Goal: Obtain resource: Obtain resource

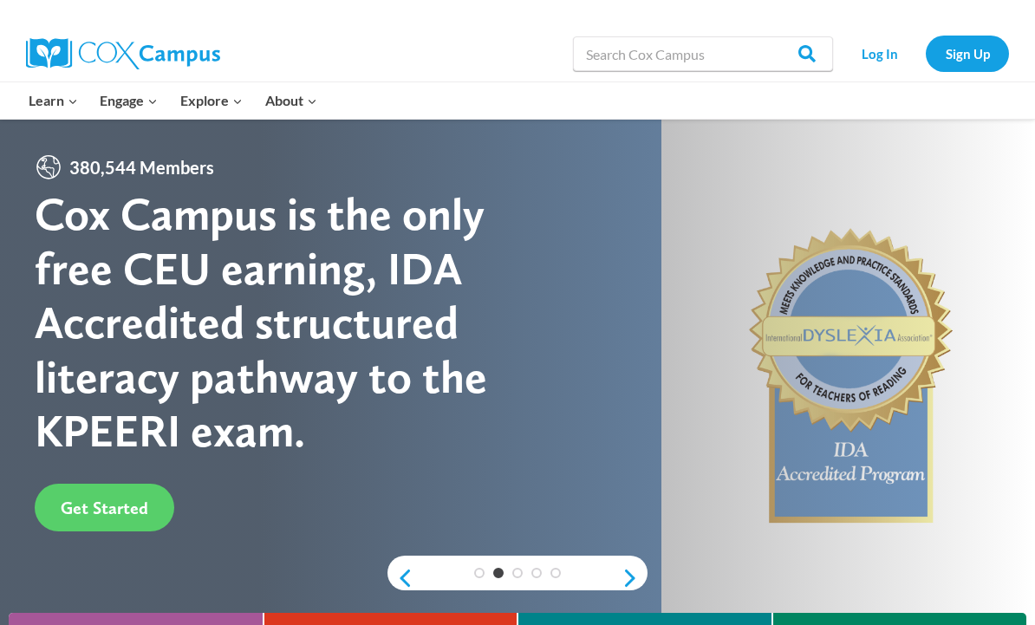
click at [0, 0] on link "Resource Library" at bounding box center [0, 0] width 0 height 0
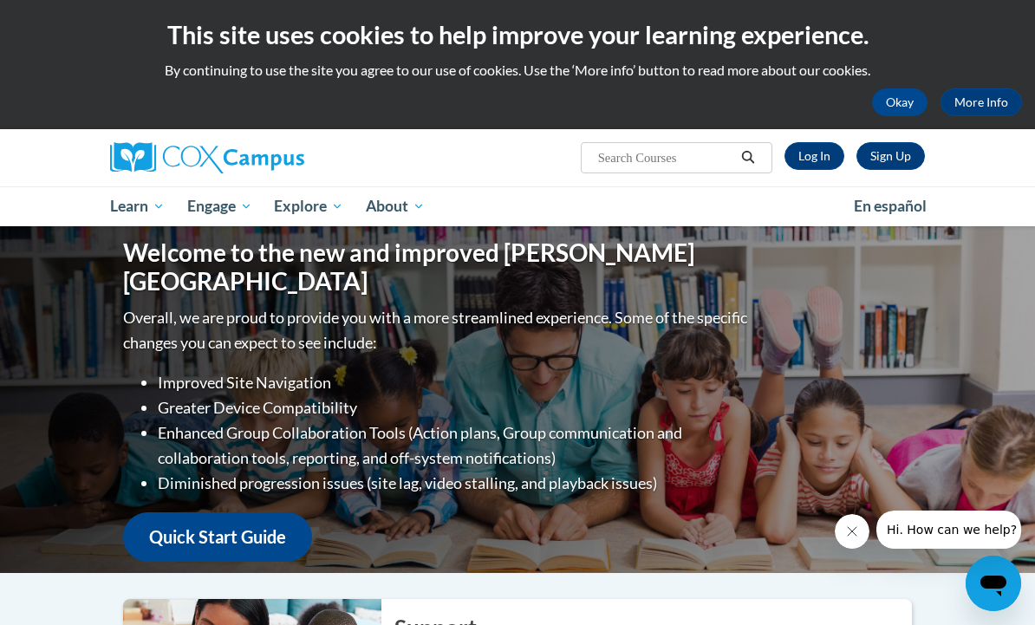
click at [964, 424] on div "Welcome to the new and improved Cox Campus Overall, we are proud to provide you…" at bounding box center [517, 399] width 1035 height 347
click at [808, 154] on link "Log In" at bounding box center [814, 156] width 60 height 28
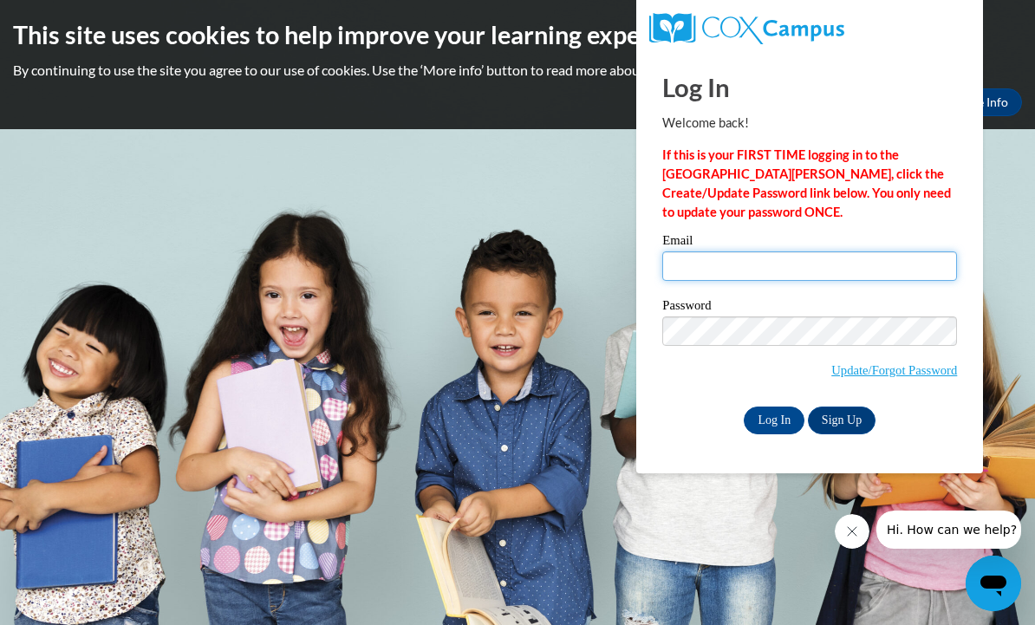
click at [763, 262] on input "Email" at bounding box center [809, 265] width 295 height 29
type input "[PERSON_NAME][EMAIL_ADDRESS][PERSON_NAME][DOMAIN_NAME]"
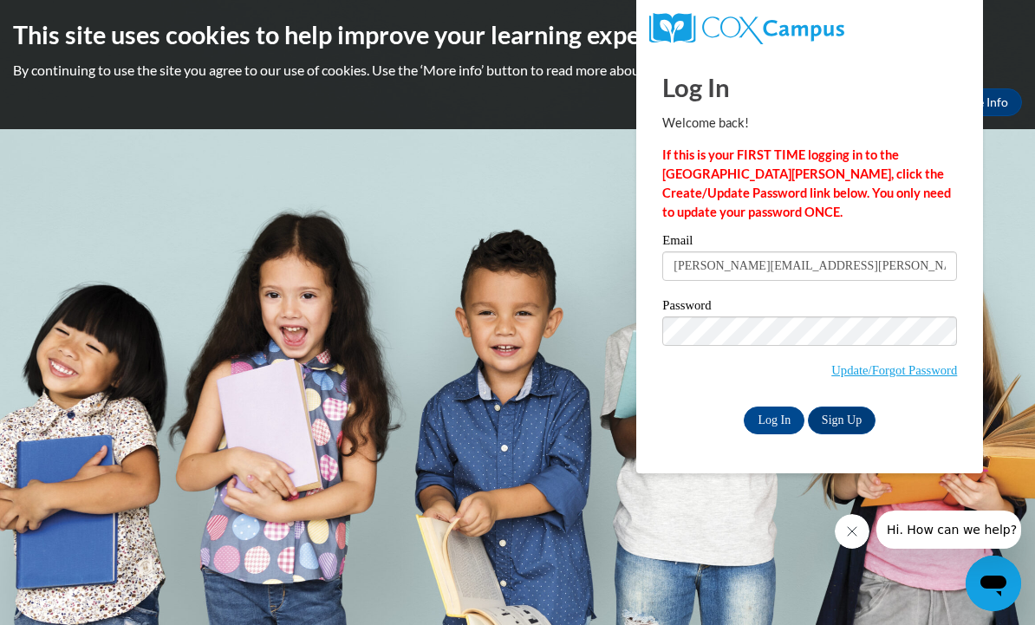
click at [763, 421] on input "Log In" at bounding box center [773, 420] width 61 height 28
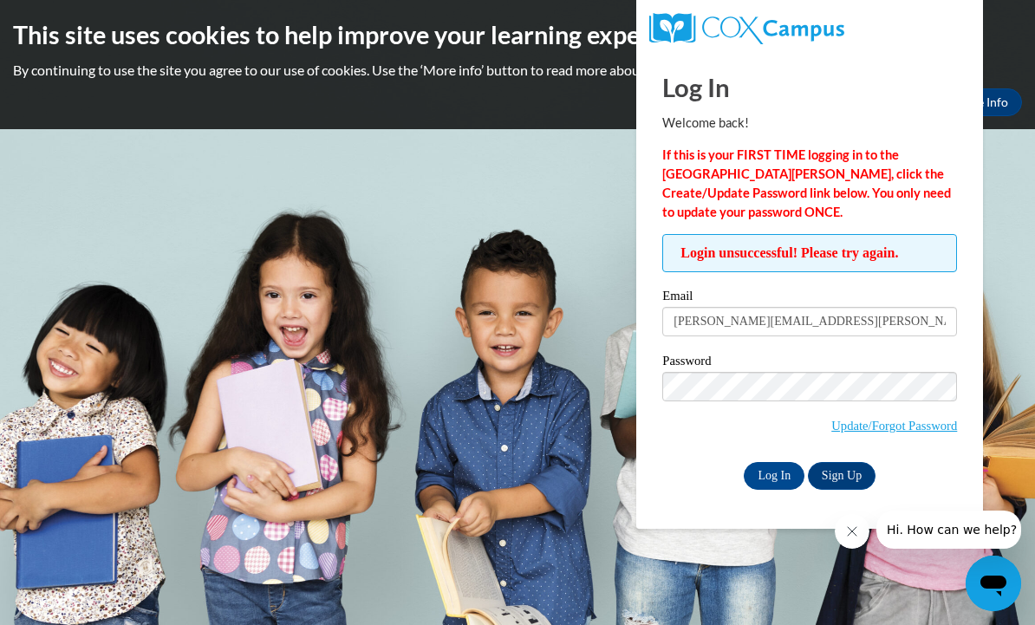
click at [771, 472] on input "Log In" at bounding box center [773, 476] width 61 height 28
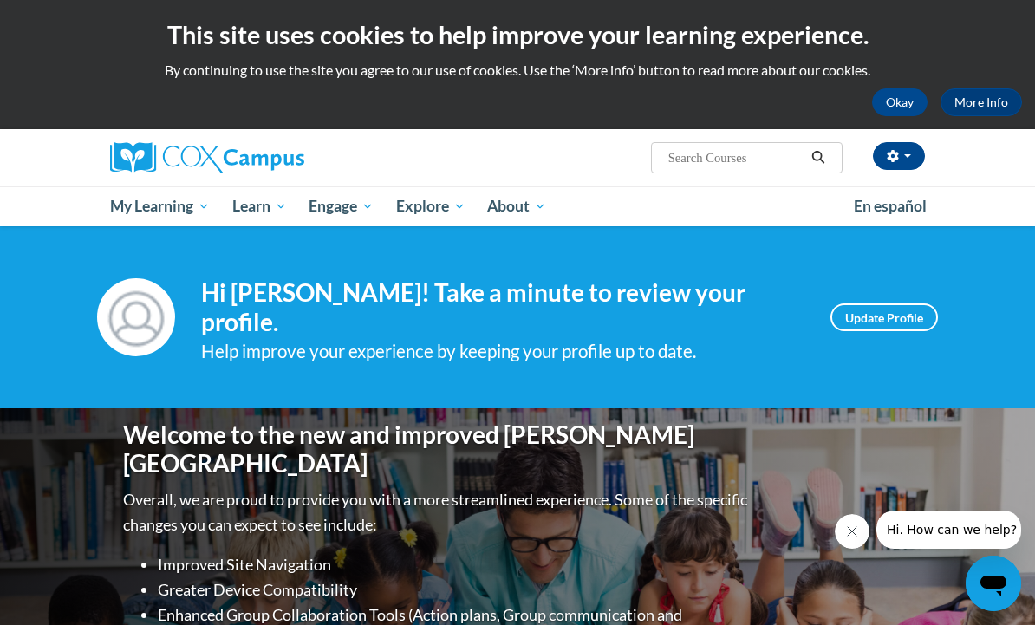
click at [0, 0] on span "Course Resources" at bounding box center [0, 0] width 0 height 0
click at [0, 0] on link "Read Aloud Guides and Resources" at bounding box center [0, 0] width 0 height 0
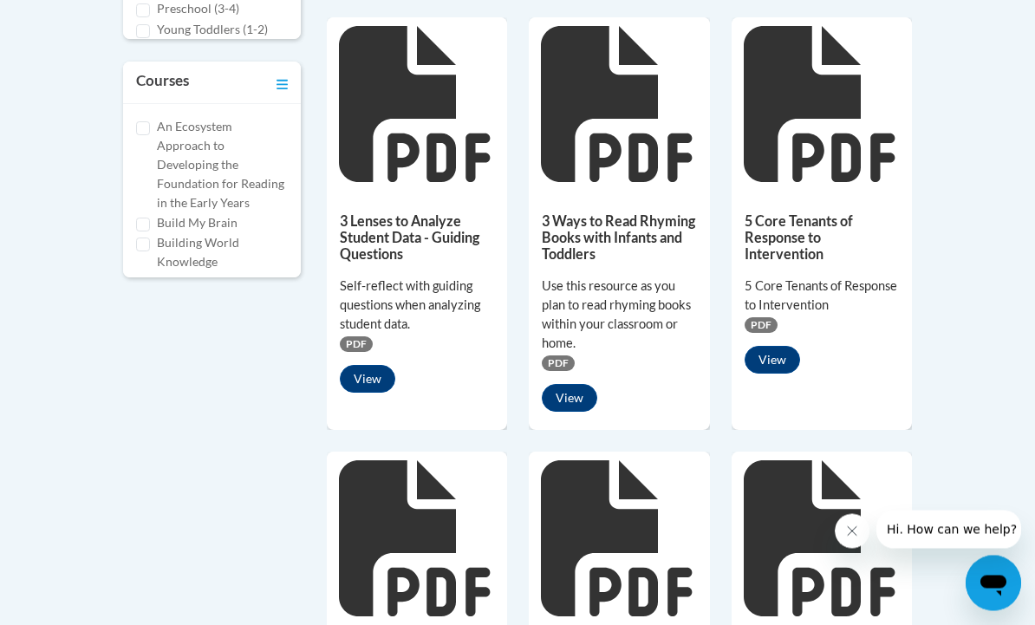
scroll to position [831, 0]
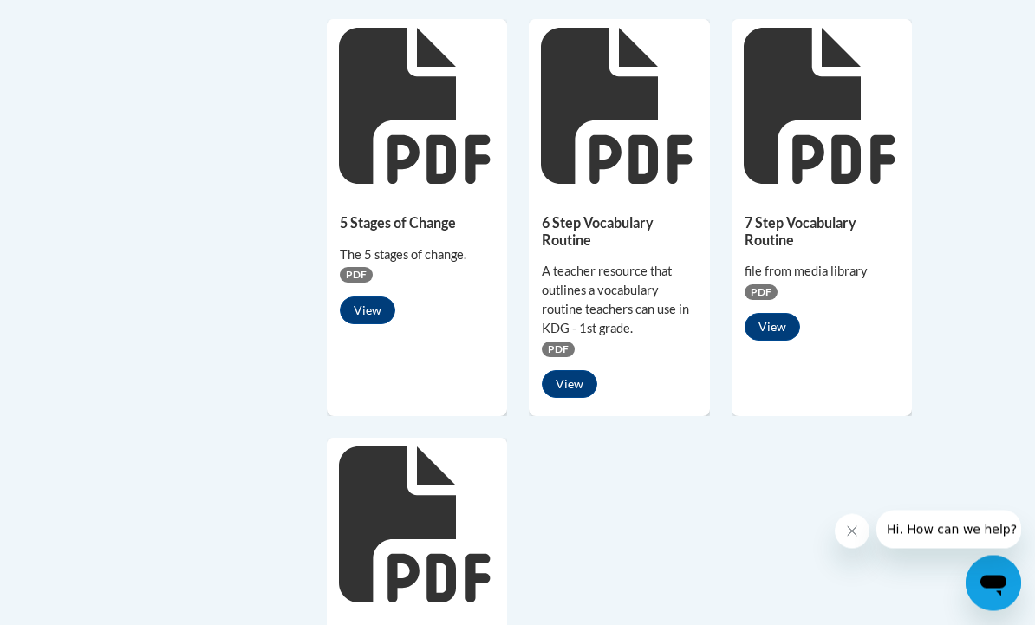
click at [782, 327] on button "View" at bounding box center [771, 328] width 55 height 28
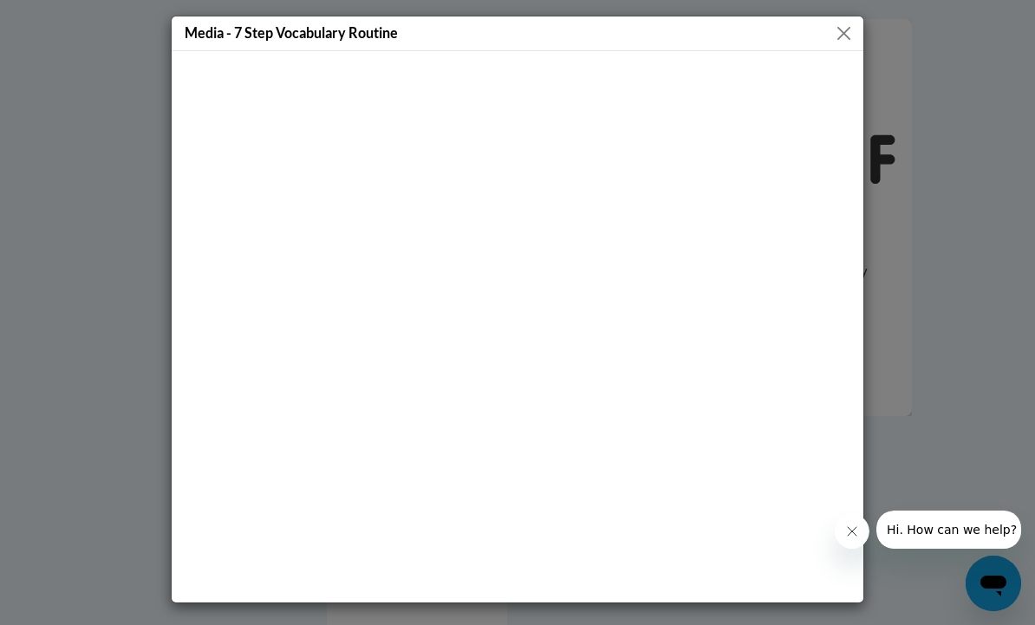
click at [841, 42] on button "Close" at bounding box center [844, 34] width 22 height 22
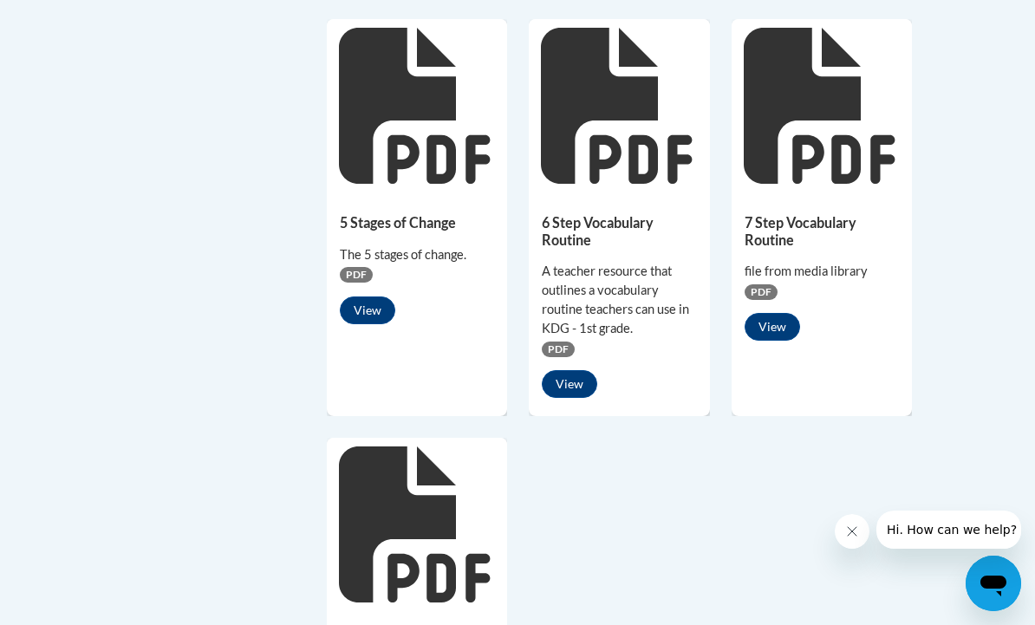
click at [808, 137] on icon at bounding box center [818, 106] width 151 height 156
click at [842, 201] on div "7 Step Vocabulary Routine file from media library PDF View" at bounding box center [821, 272] width 180 height 161
click at [815, 216] on h5 "7 Step Vocabulary Routine" at bounding box center [821, 231] width 154 height 34
click at [763, 284] on span "PDF" at bounding box center [760, 292] width 33 height 16
click at [777, 329] on button "View" at bounding box center [771, 327] width 55 height 28
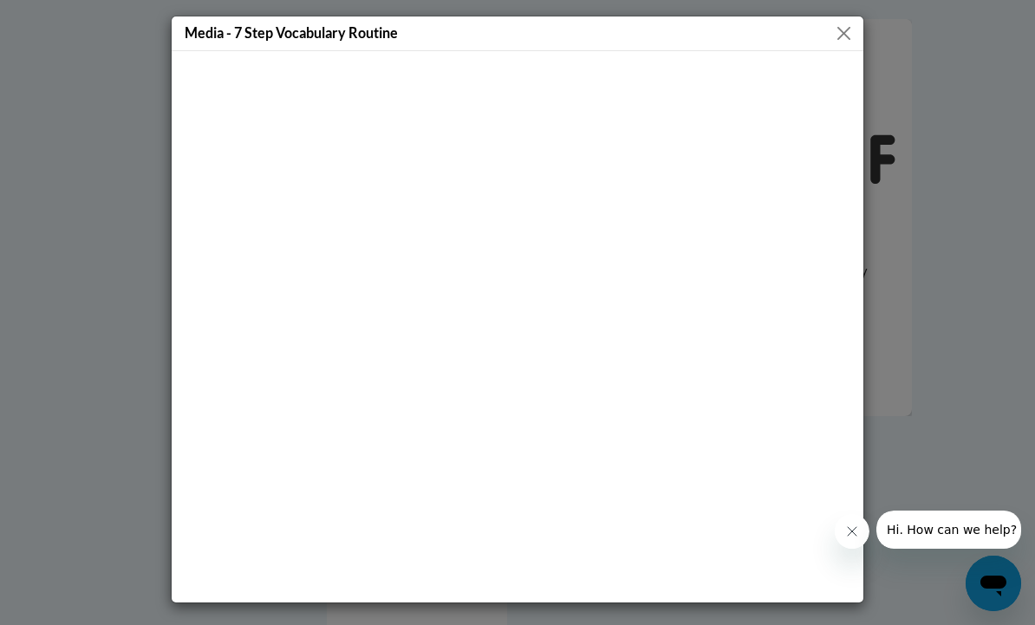
click at [836, 33] on button "Close" at bounding box center [844, 34] width 22 height 22
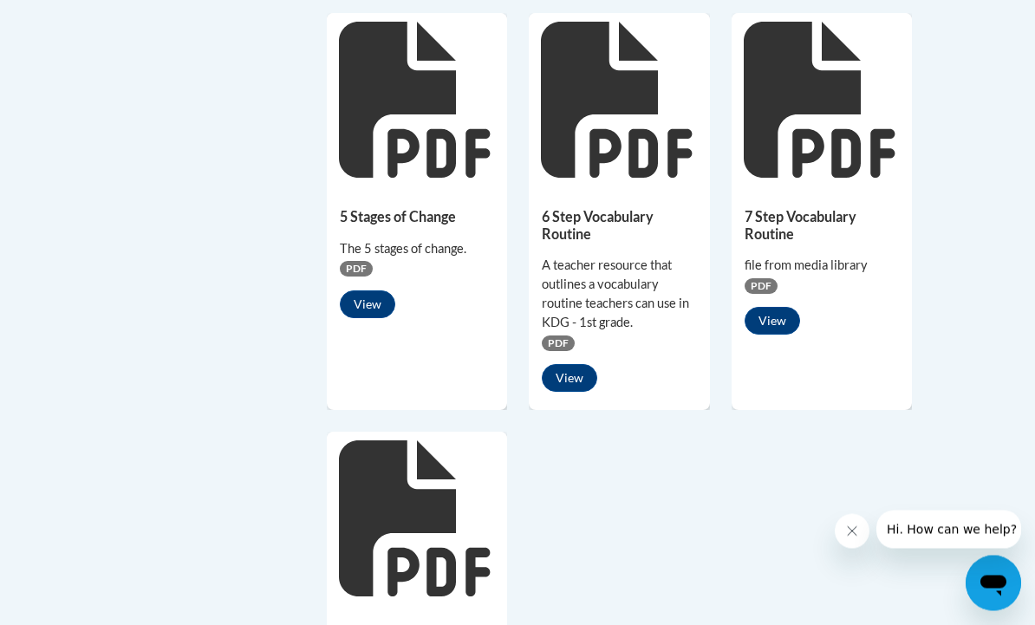
scroll to position [1252, 0]
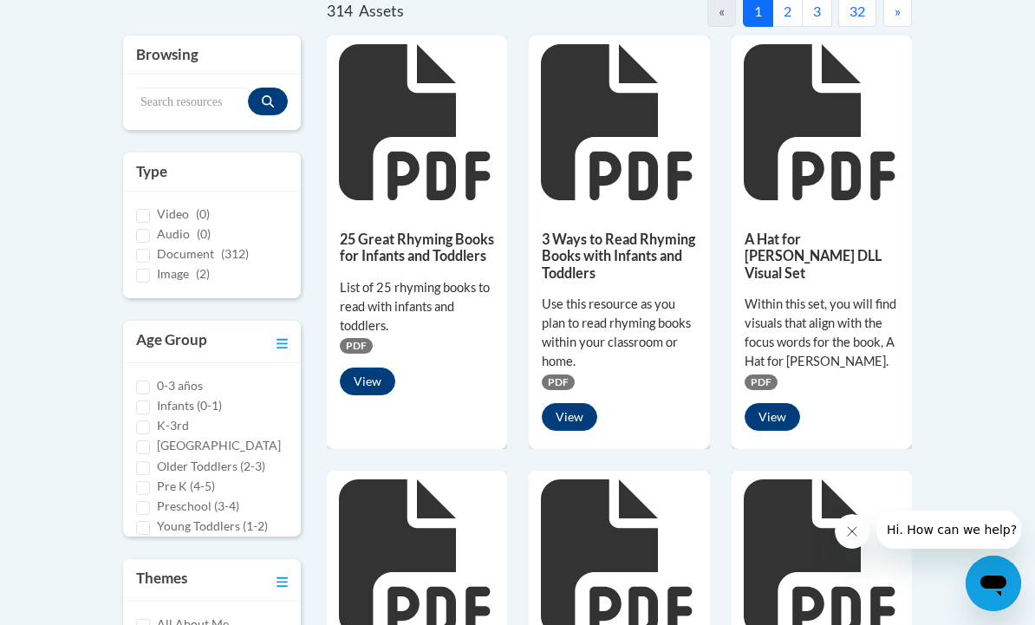
scroll to position [398, 0]
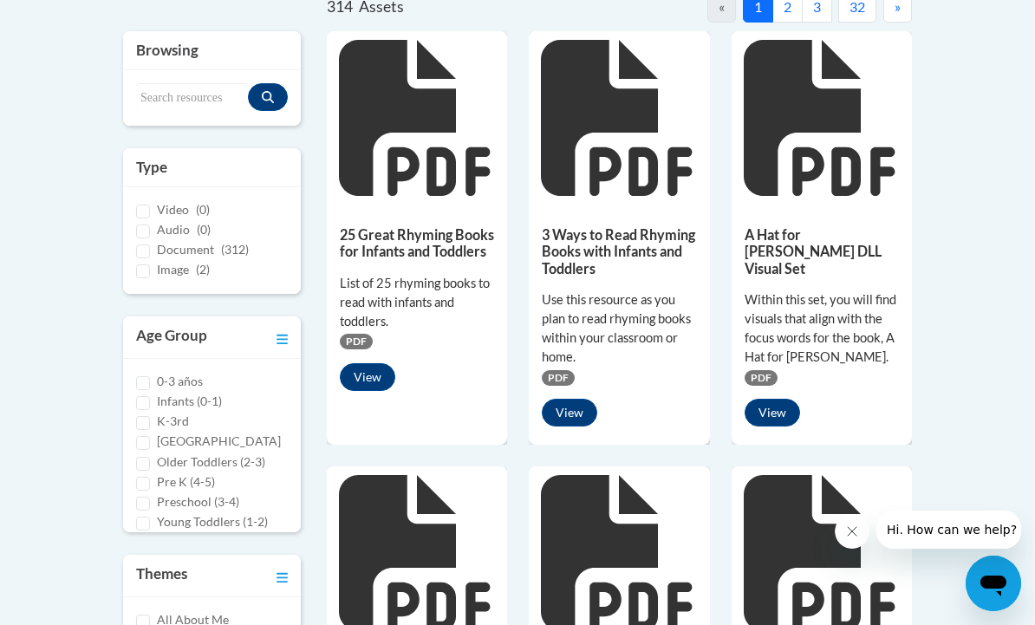
click at [146, 503] on input "Preschool (3-4)" at bounding box center [143, 504] width 14 height 14
checkbox input "true"
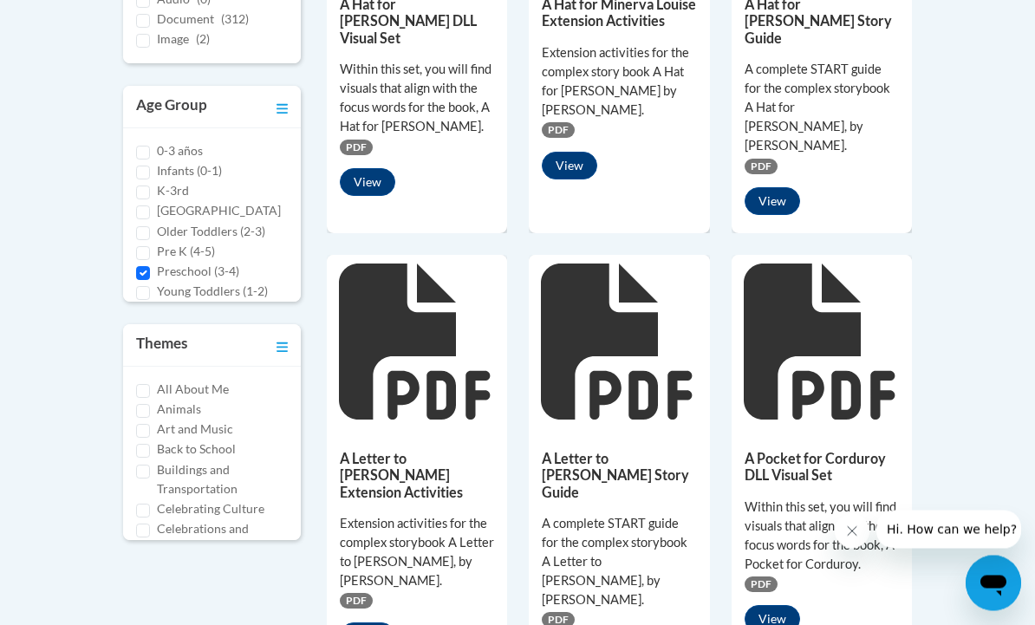
click at [143, 249] on input "Pre K (4-5)" at bounding box center [143, 254] width 14 height 14
checkbox input "true"
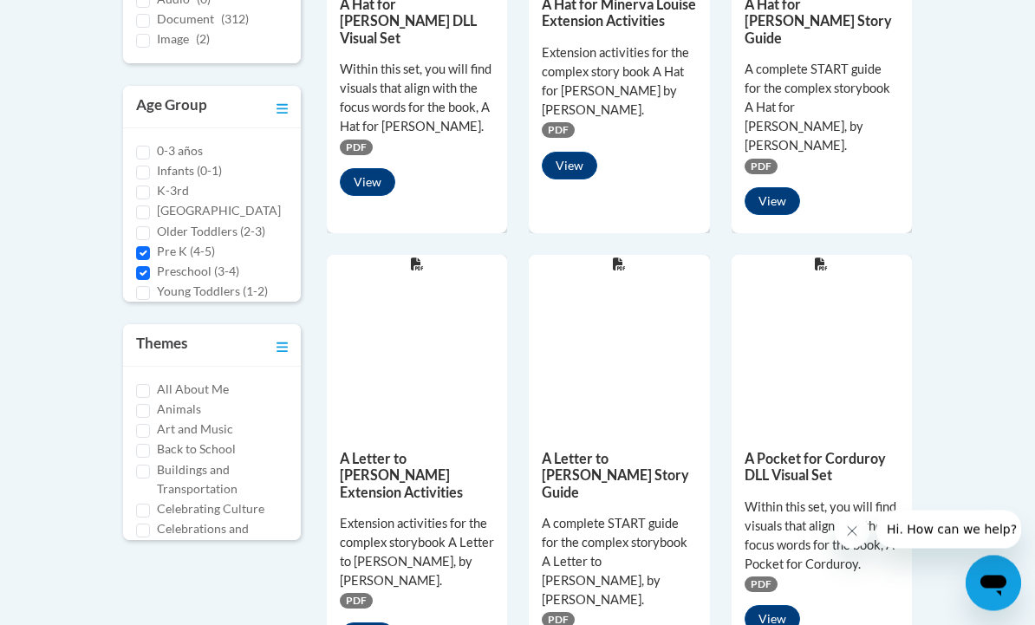
scroll to position [628, 0]
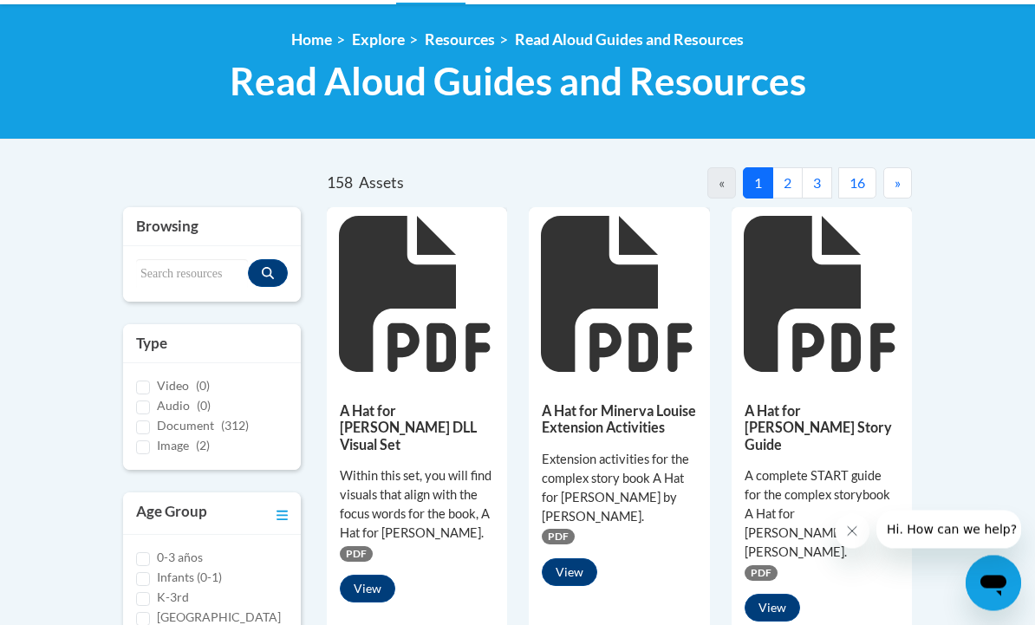
scroll to position [220, 0]
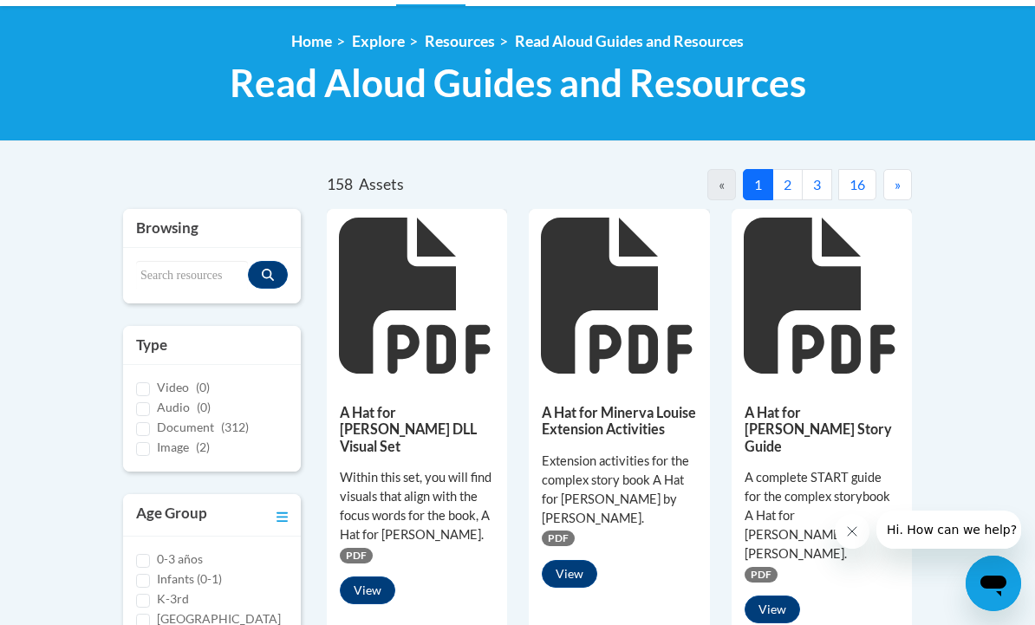
click at [783, 185] on button "2" at bounding box center [787, 184] width 30 height 31
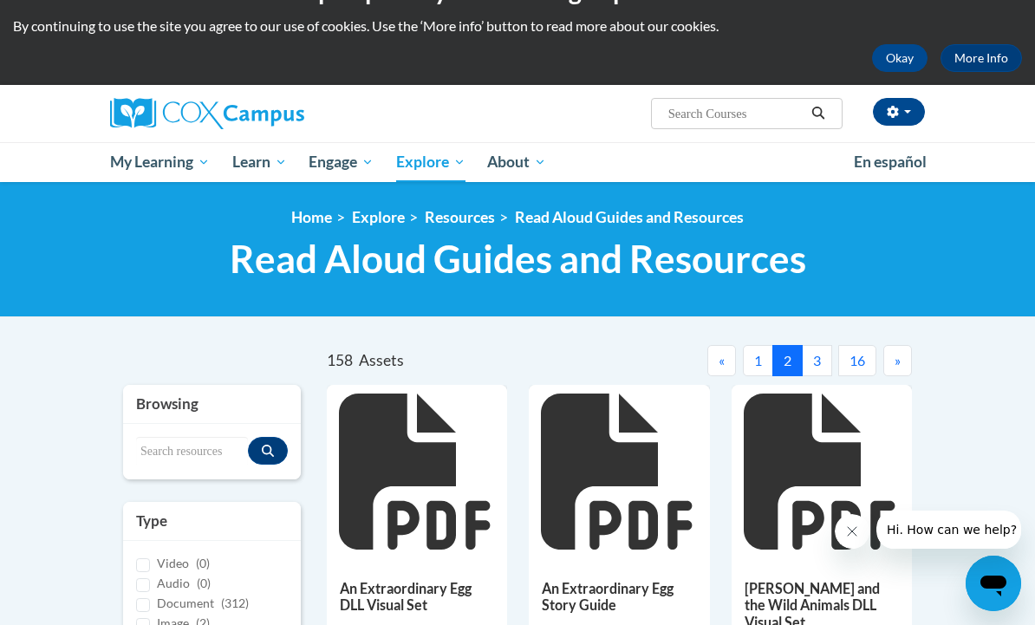
scroll to position [0, 0]
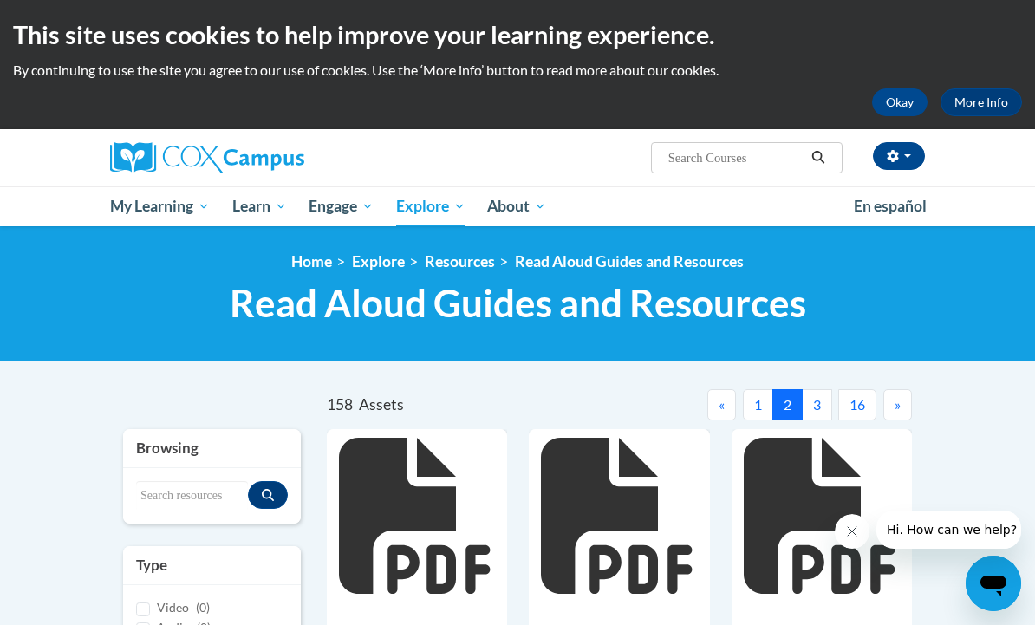
click at [823, 403] on button "3" at bounding box center [817, 404] width 30 height 31
click at [824, 415] on button "4" at bounding box center [817, 404] width 30 height 31
click at [822, 402] on button "5" at bounding box center [817, 404] width 30 height 31
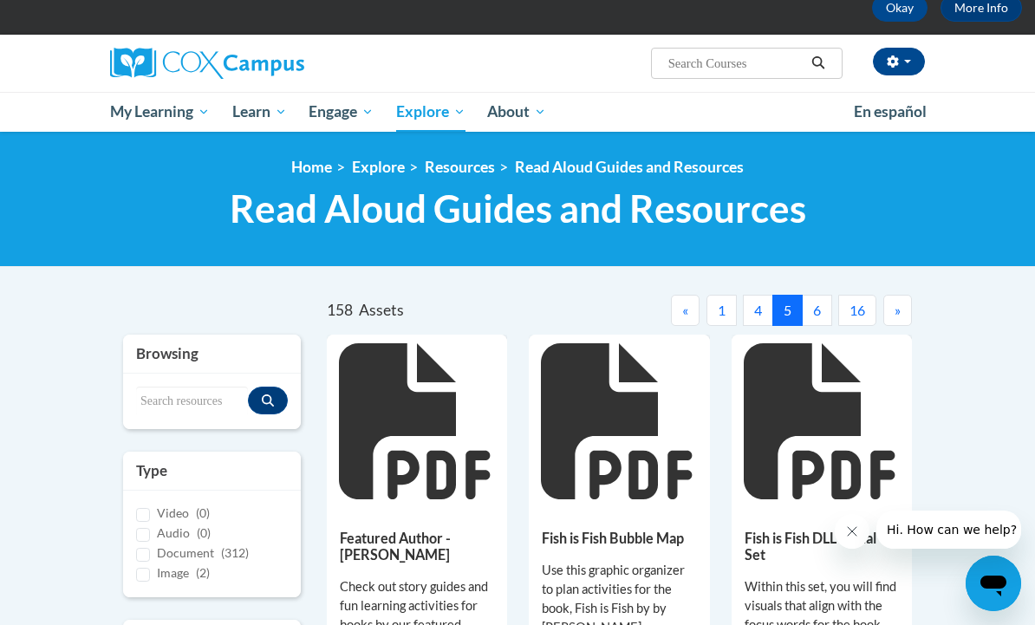
scroll to position [92, 0]
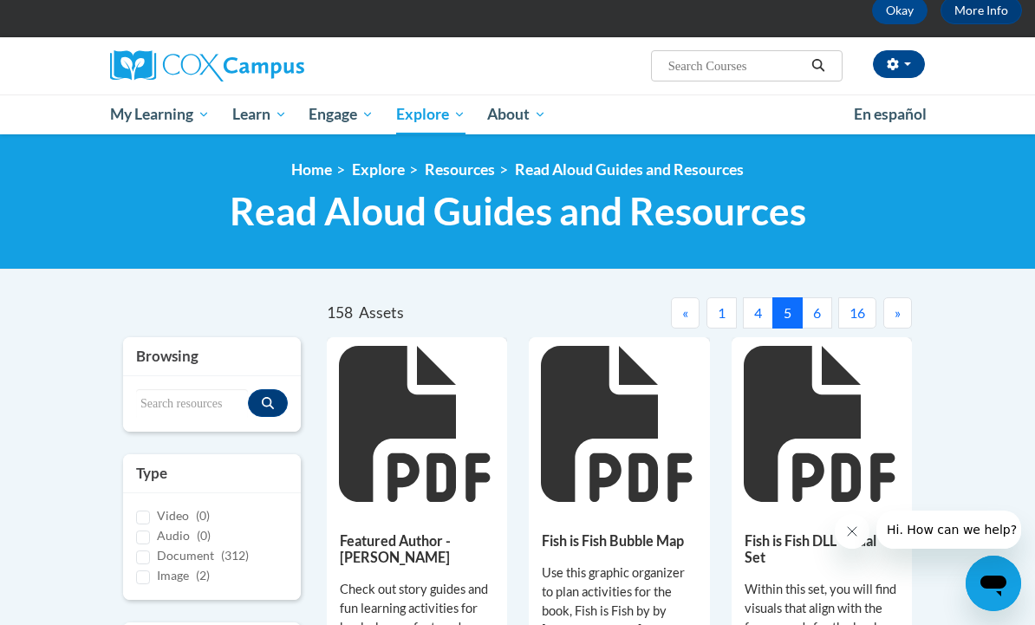
click at [821, 307] on button "6" at bounding box center [817, 312] width 30 height 31
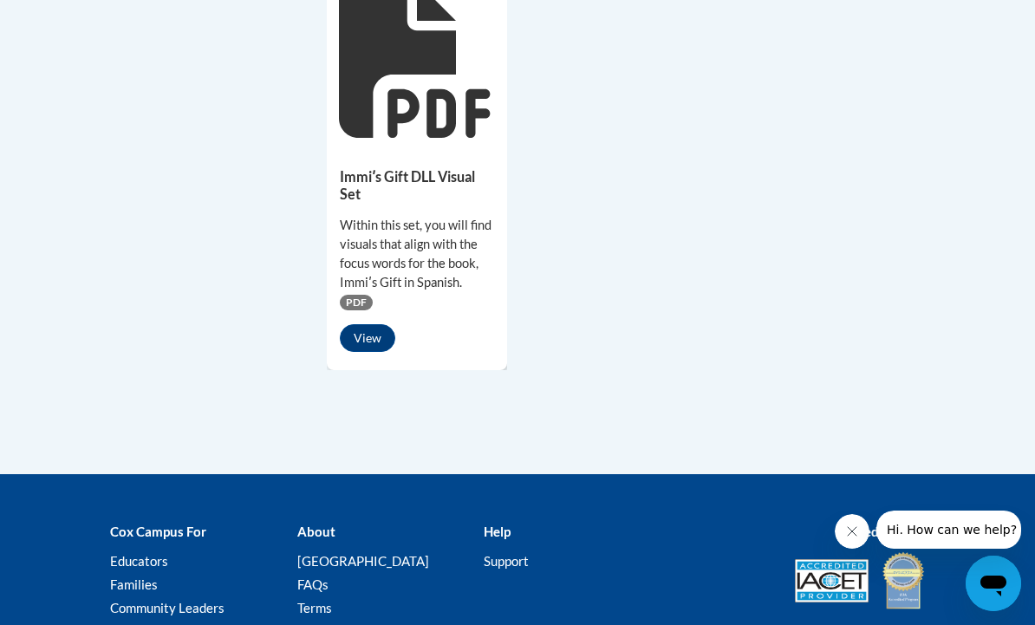
scroll to position [1813, 0]
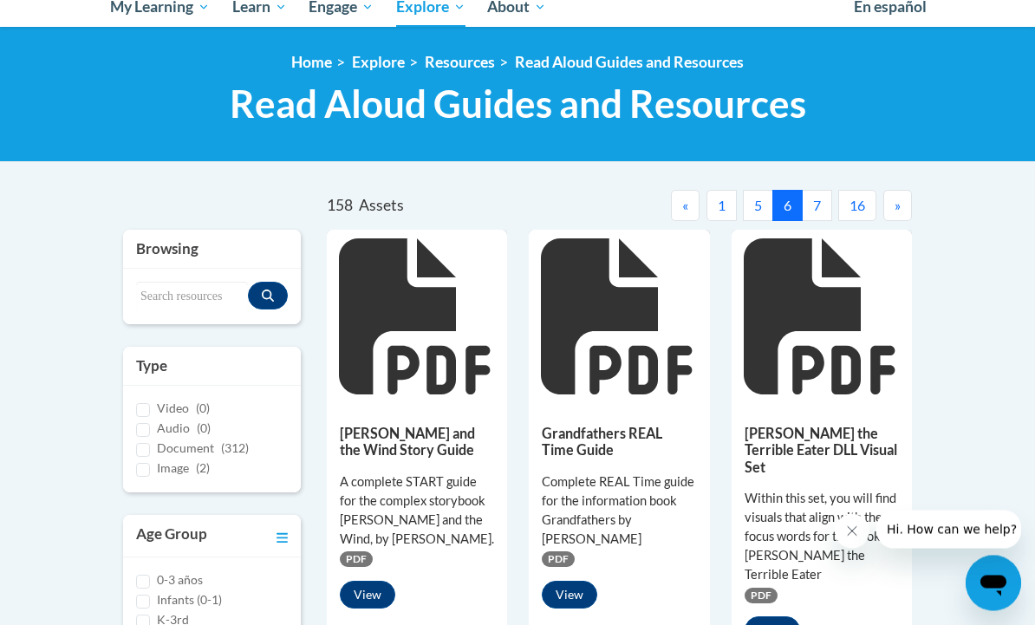
click at [823, 206] on button "7" at bounding box center [817, 206] width 30 height 31
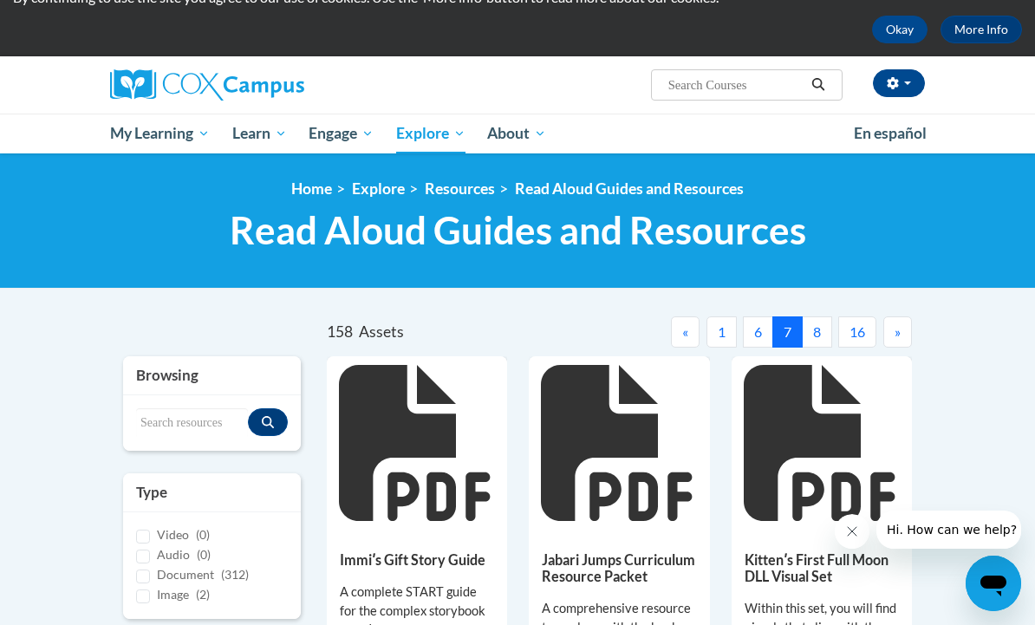
scroll to position [75, 0]
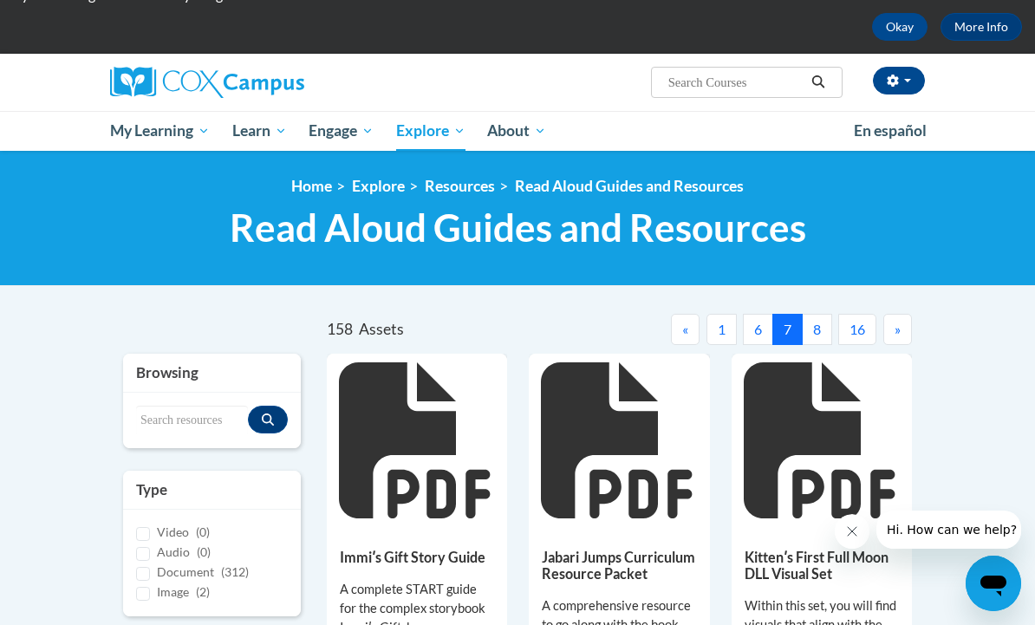
click at [823, 326] on button "8" at bounding box center [817, 329] width 30 height 31
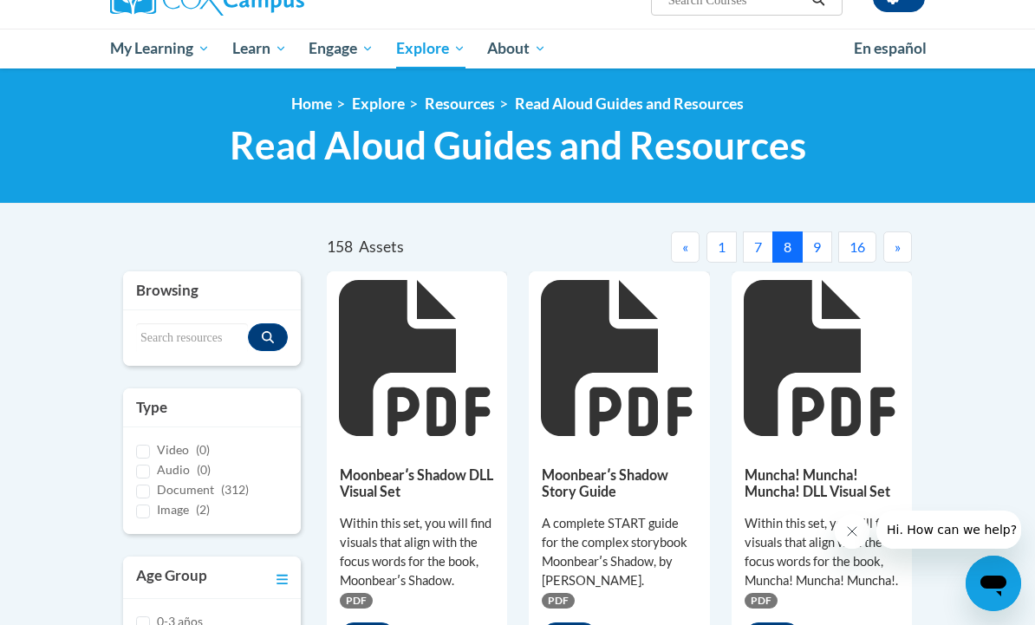
scroll to position [0, 0]
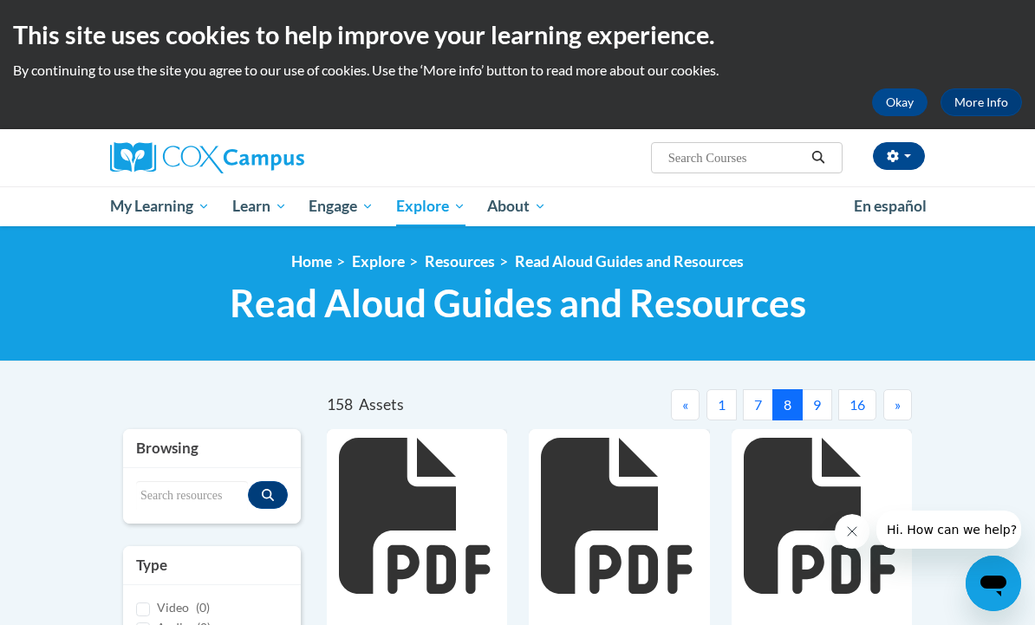
click at [811, 398] on button "9" at bounding box center [817, 404] width 30 height 31
click at [815, 399] on button "10" at bounding box center [813, 404] width 38 height 31
click at [813, 398] on button "11" at bounding box center [813, 404] width 38 height 31
click at [815, 402] on button "12" at bounding box center [813, 404] width 38 height 31
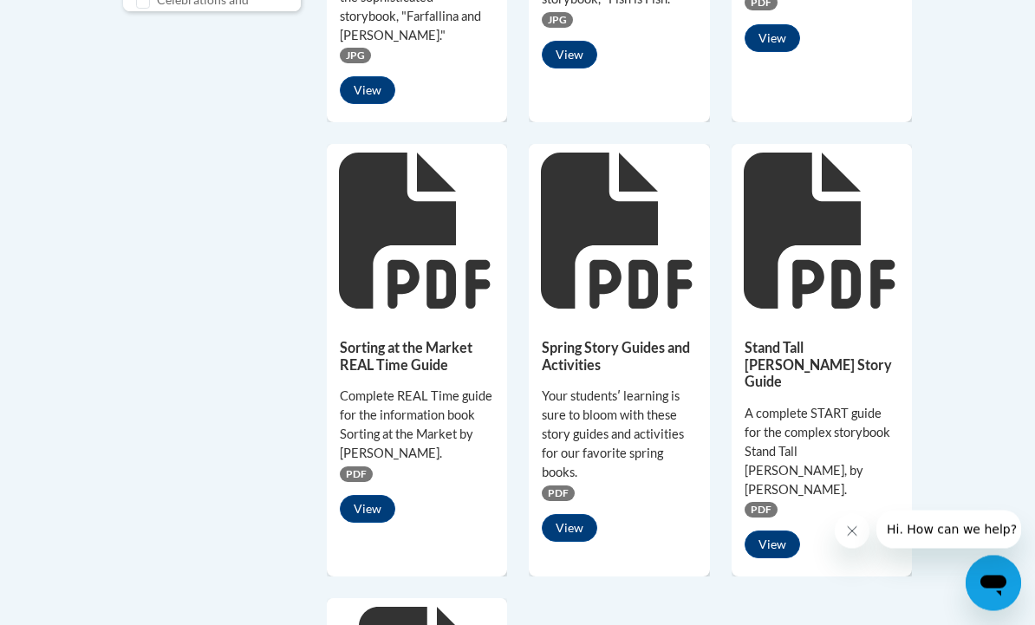
scroll to position [1157, 0]
click at [779, 530] on button "View" at bounding box center [771, 544] width 55 height 28
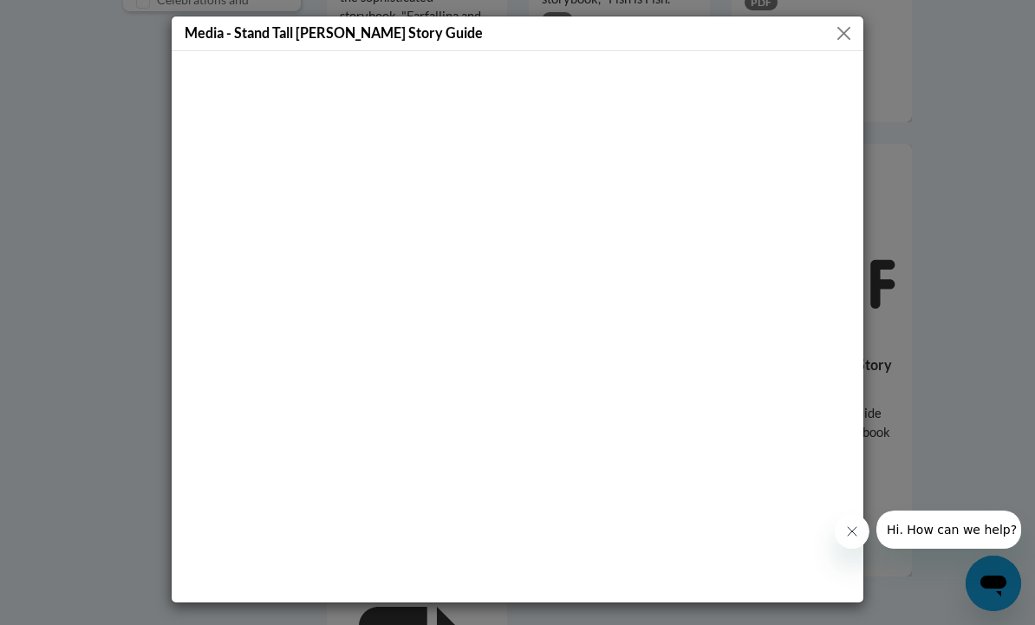
click at [931, 423] on div "Media - Stand Tall Molly Lou Melon Story Guide" at bounding box center [517, 312] width 1035 height 625
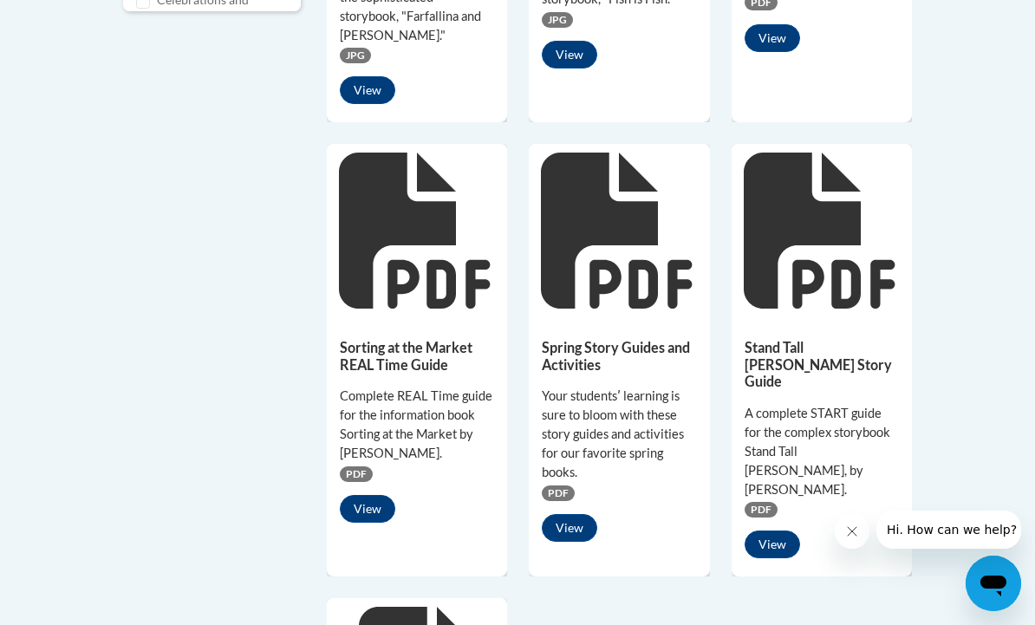
click at [779, 404] on div "A complete START guide for the complex storybook Stand Tall Molly Lou Melon, by…" at bounding box center [821, 451] width 154 height 95
click at [781, 530] on button "View" at bounding box center [771, 544] width 55 height 28
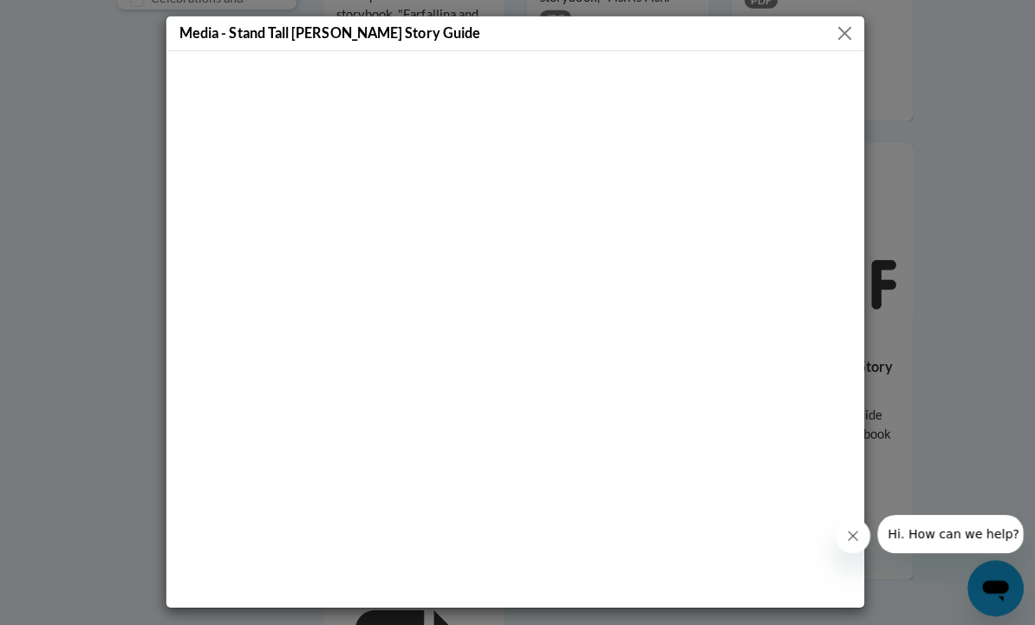
scroll to position [1185, 0]
